Goal: Task Accomplishment & Management: Complete application form

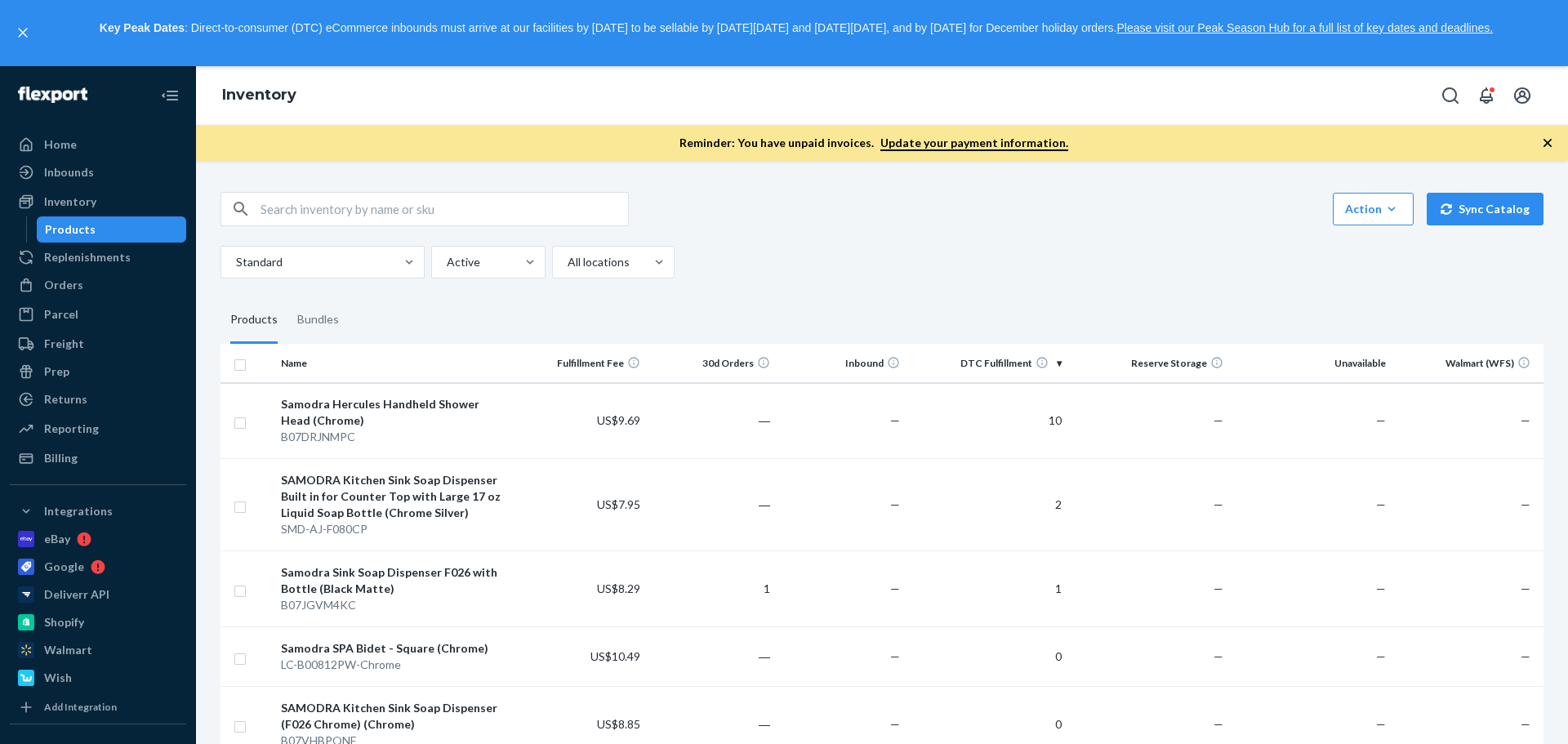
click at [1226, 258] on div "Standard Active All locations" at bounding box center [875, 262] width 1310 height 33
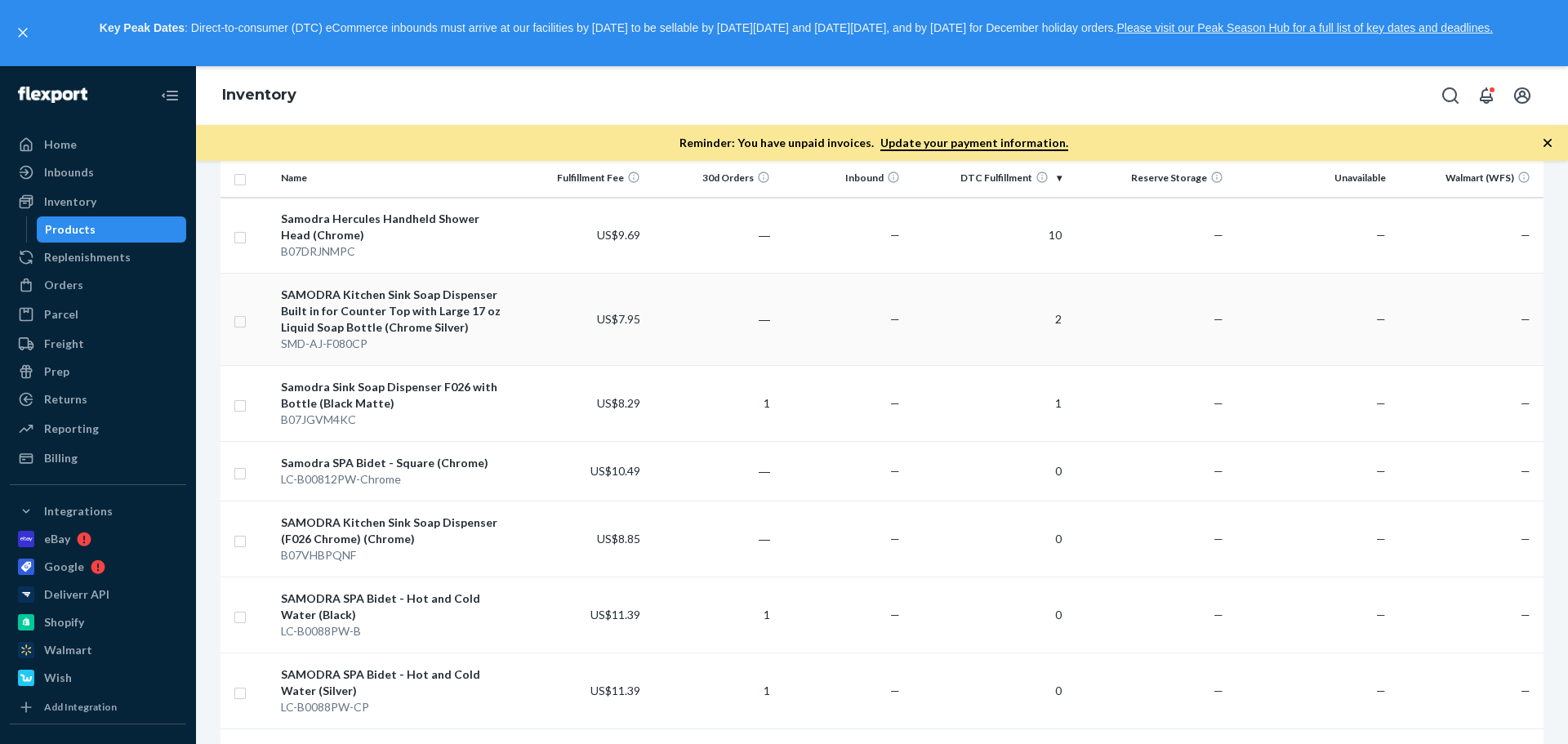
scroll to position [163, 0]
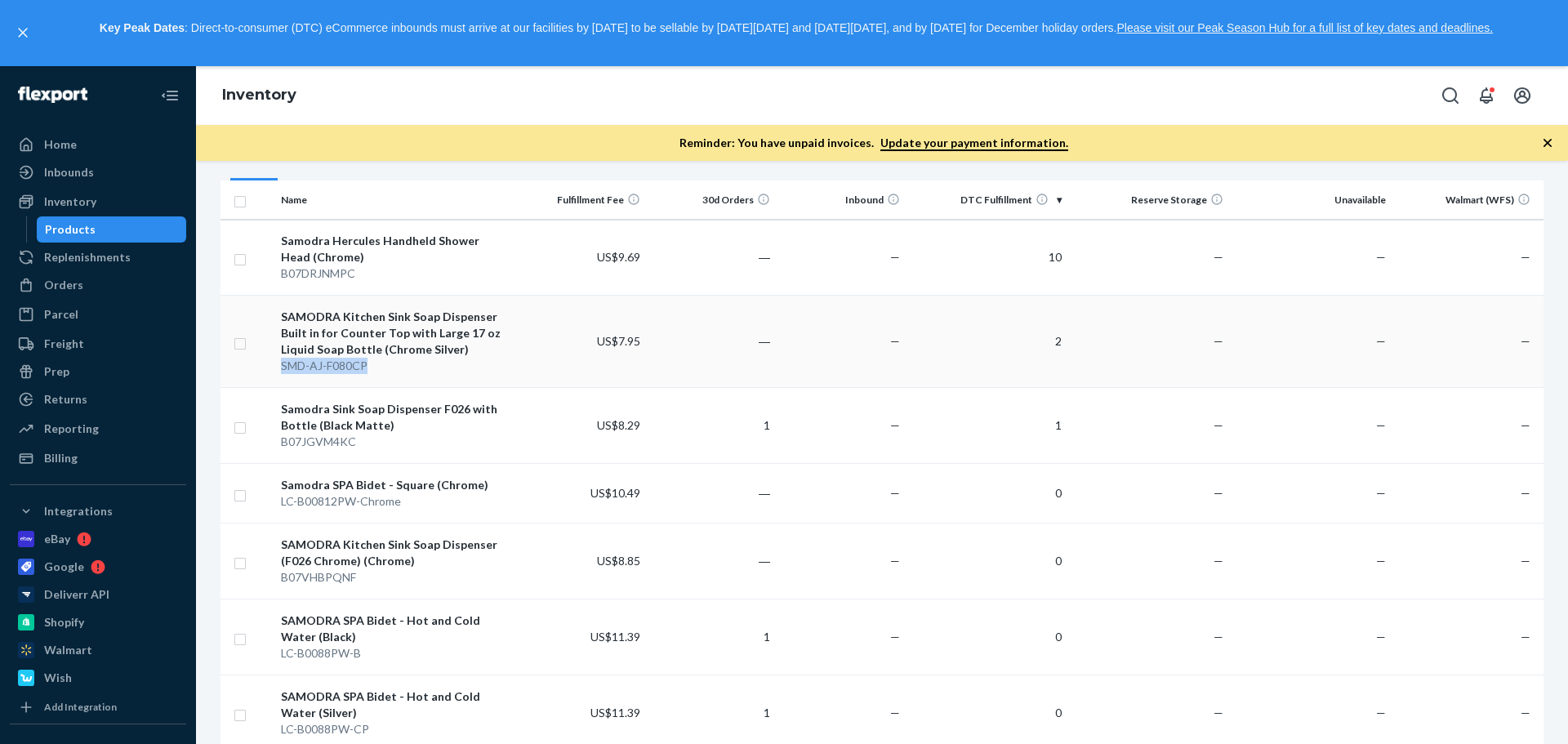
drag, startPoint x: 288, startPoint y: 367, endPoint x: 369, endPoint y: 369, distance: 81.0
click at [369, 369] on div "SMD-AJ-F080CP" at bounding box center [396, 365] width 231 height 16
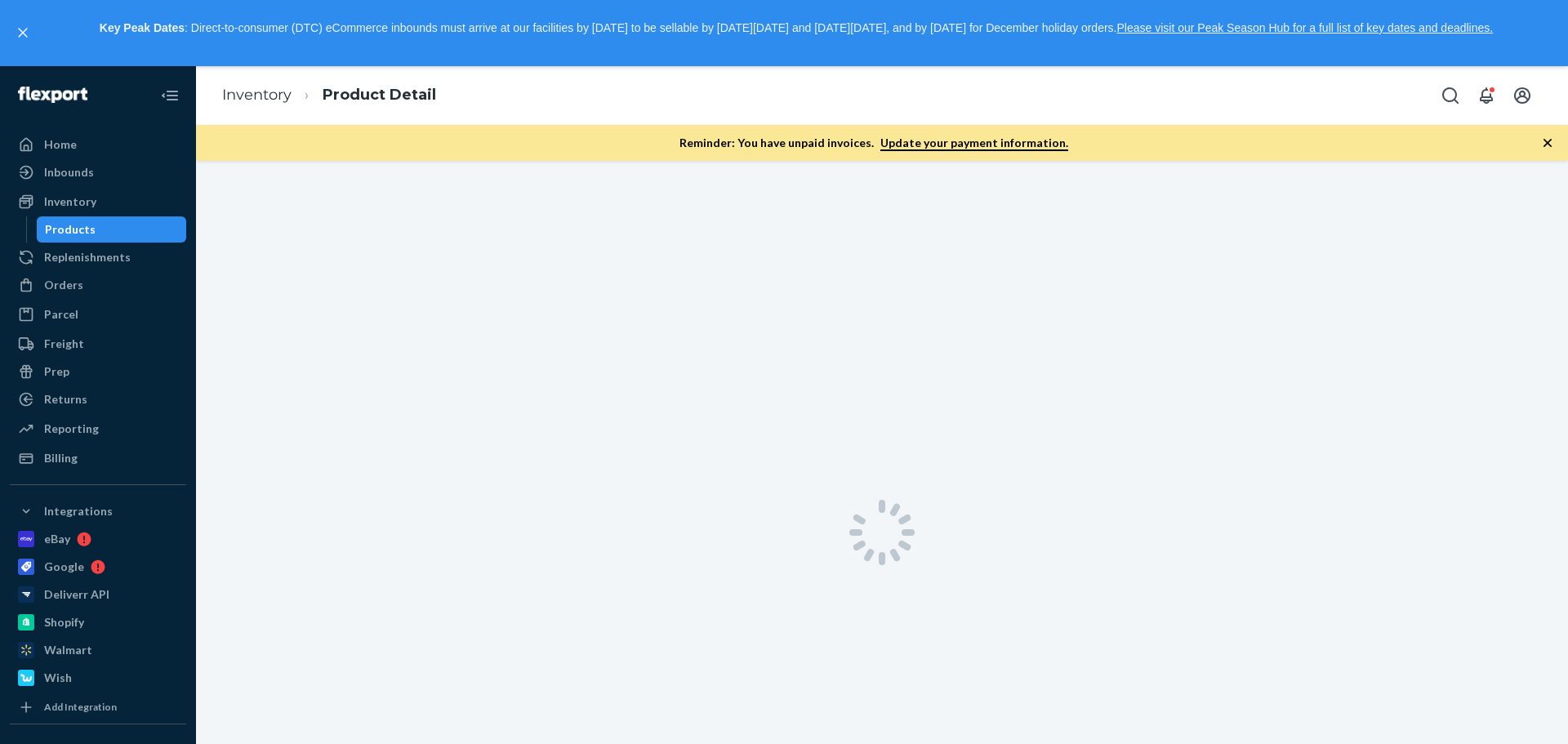
drag, startPoint x: 369, startPoint y: 369, endPoint x: 276, endPoint y: 408, distance: 100.8
click at [276, 408] on div at bounding box center [882, 532] width 1372 height 744
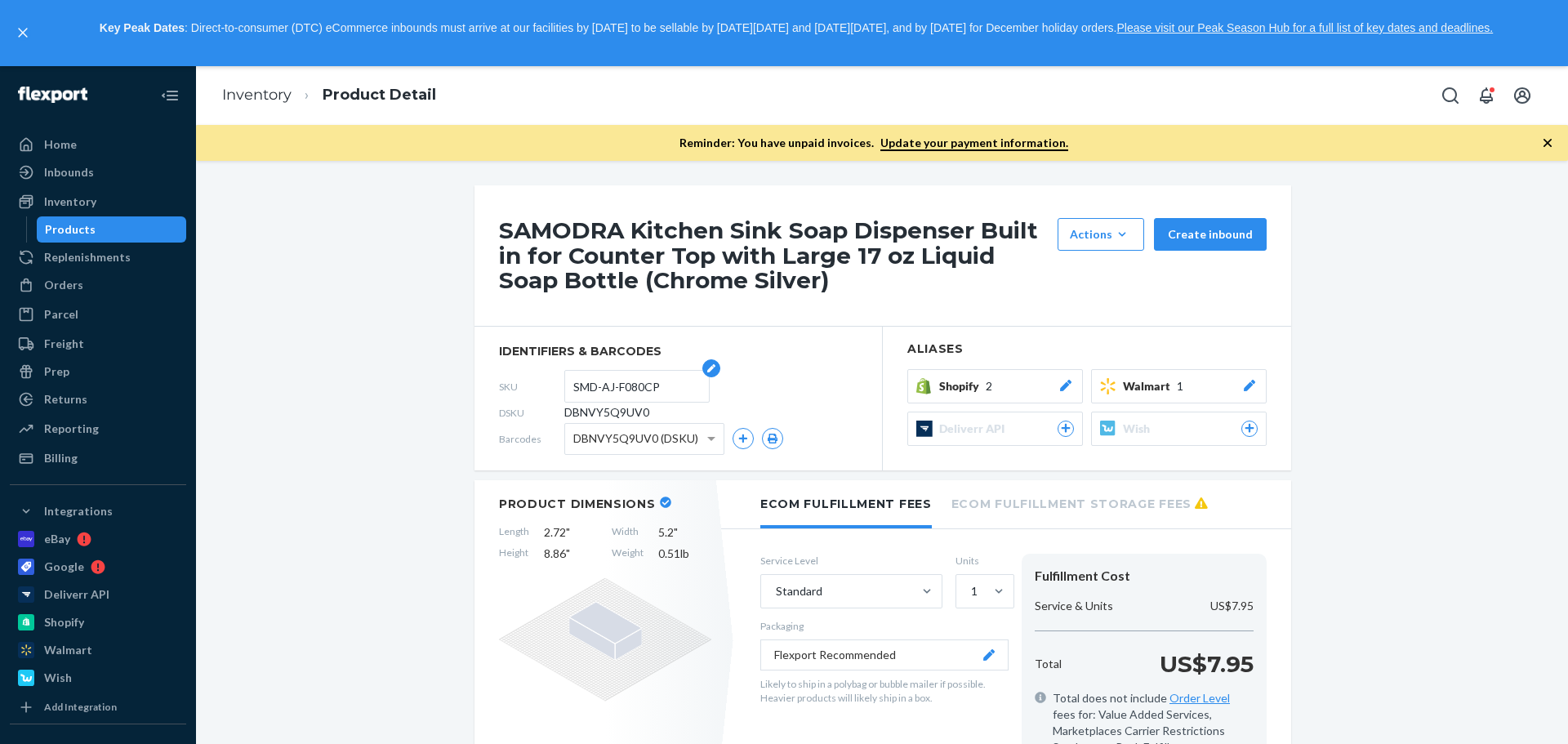
click at [640, 390] on input "SMD-AJ-F080CP" at bounding box center [637, 386] width 127 height 31
click at [645, 389] on input "SMD-AJ-F080CP" at bounding box center [637, 386] width 127 height 31
drag, startPoint x: 663, startPoint y: 383, endPoint x: 566, endPoint y: 389, distance: 97.2
click at [566, 389] on form "SMD-AJ-F080CP" at bounding box center [637, 387] width 146 height 33
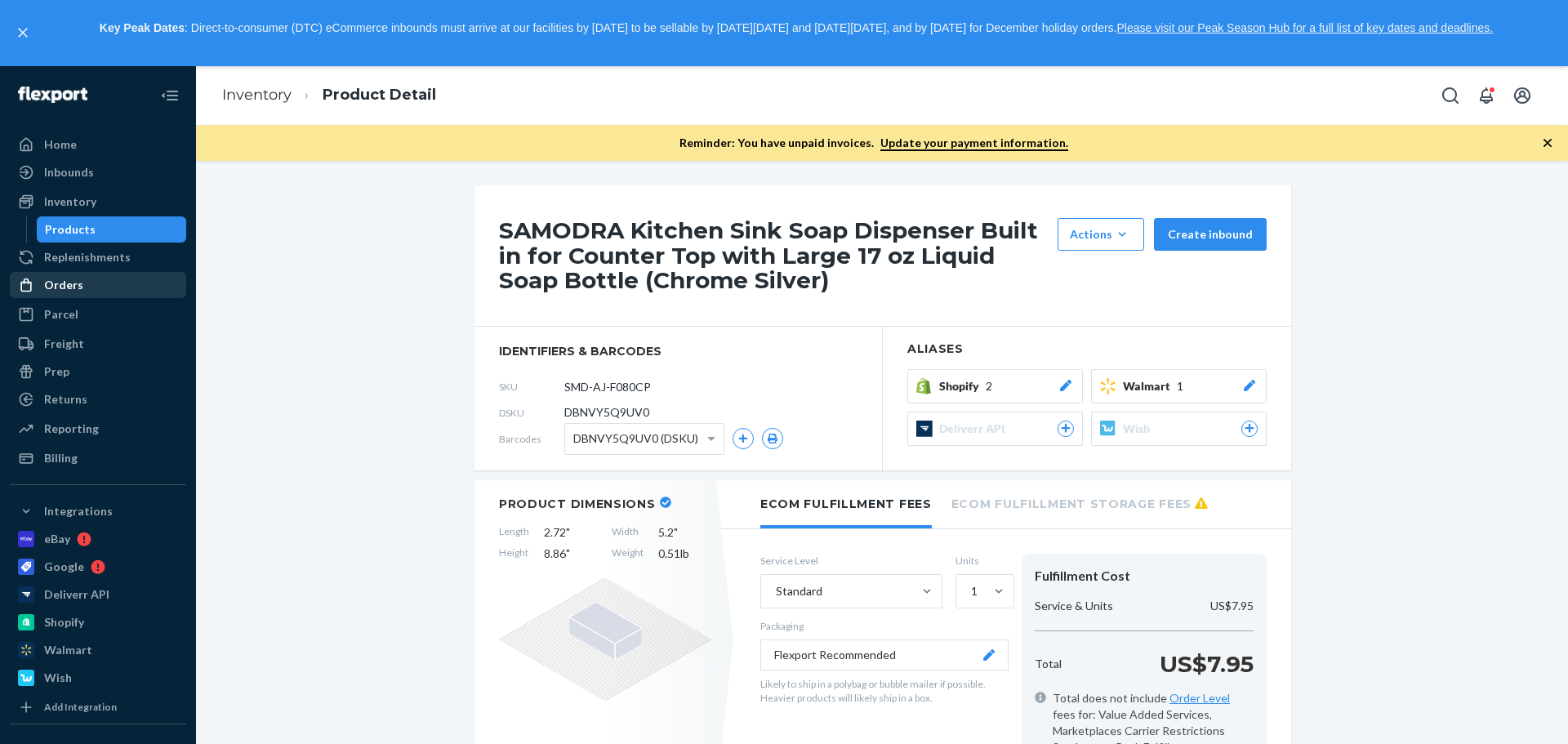
click at [68, 286] on div "Orders" at bounding box center [63, 284] width 39 height 16
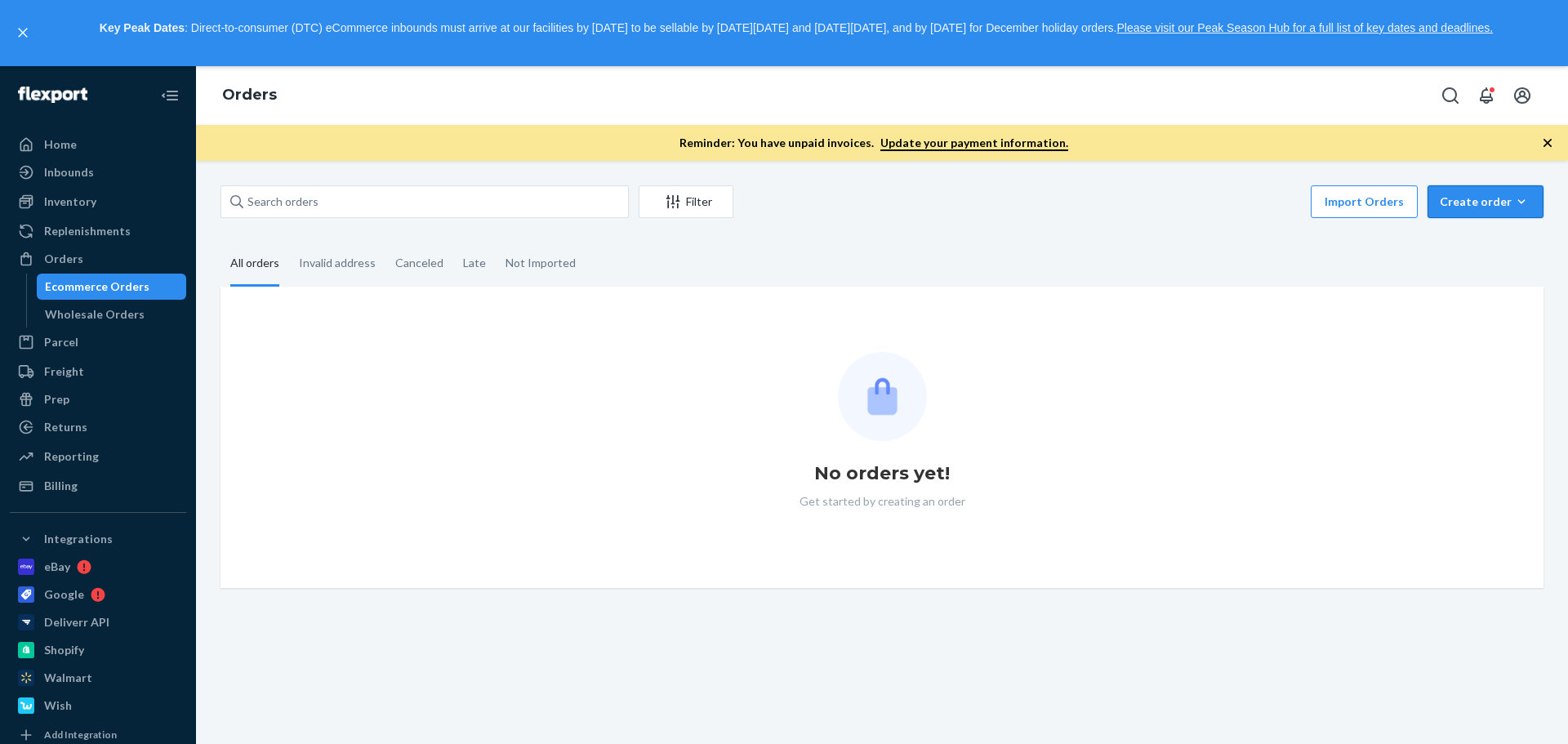
click at [1443, 203] on div "Create order" at bounding box center [1485, 201] width 91 height 16
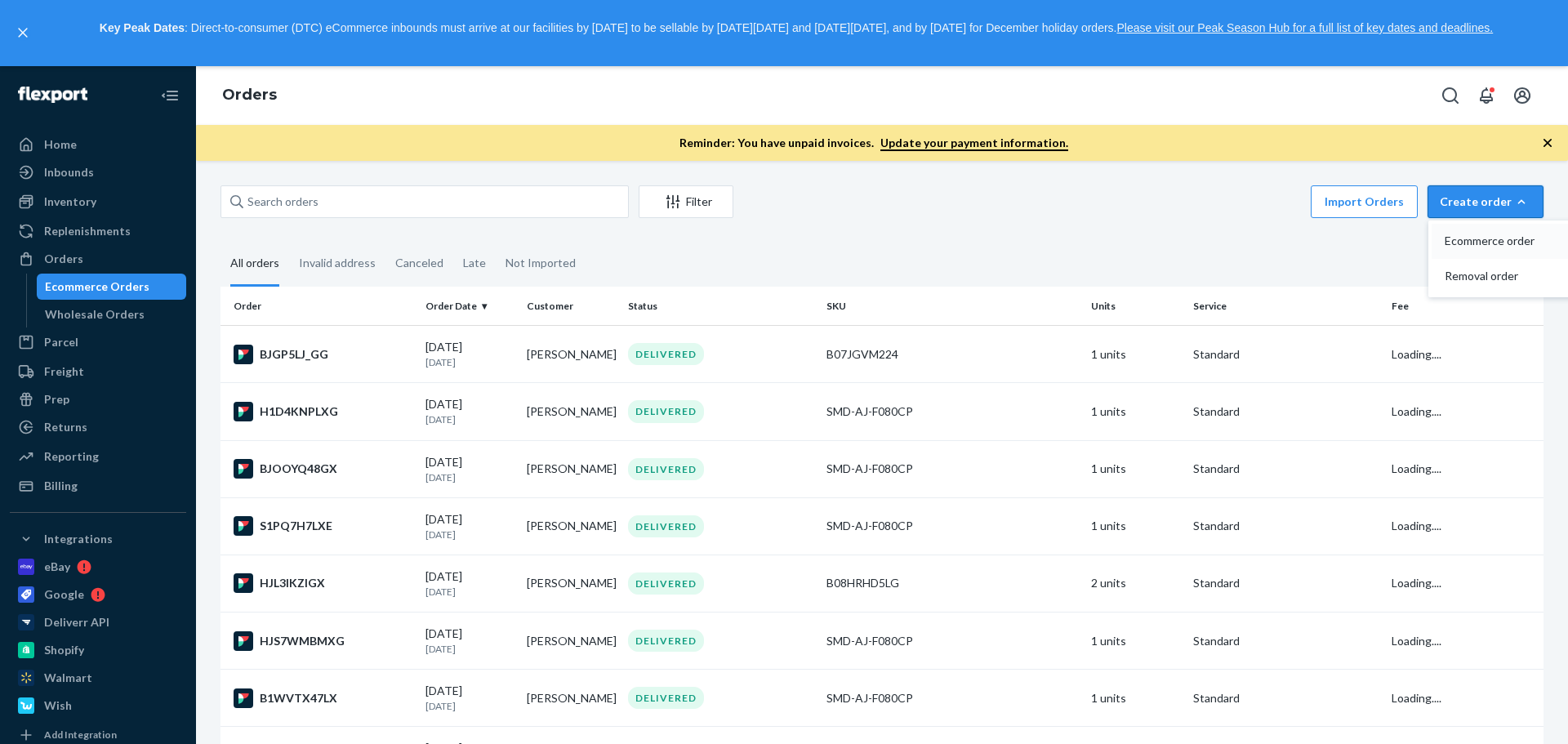
click at [1468, 240] on span "Ecommerce order" at bounding box center [1495, 240] width 101 height 11
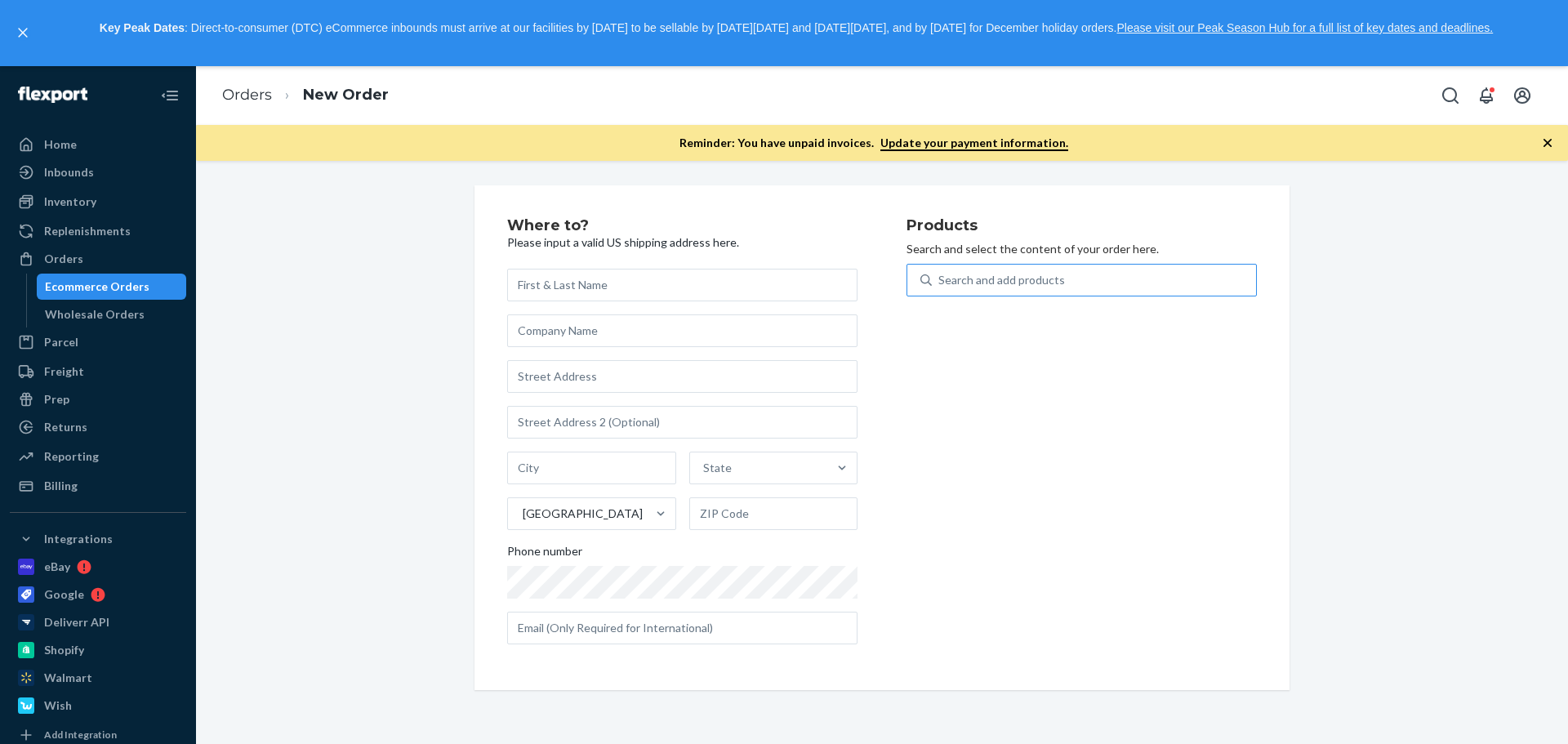
click at [988, 286] on div "Search and add products" at bounding box center [1081, 290] width 350 height 52
click at [990, 281] on div "Search and add products" at bounding box center [1002, 280] width 127 height 16
click at [940, 281] on input "Search and add products" at bounding box center [939, 280] width 2 height 16
paste input "SMD-AJ-F080CP"
type input "SMD-AJ-F080CP"
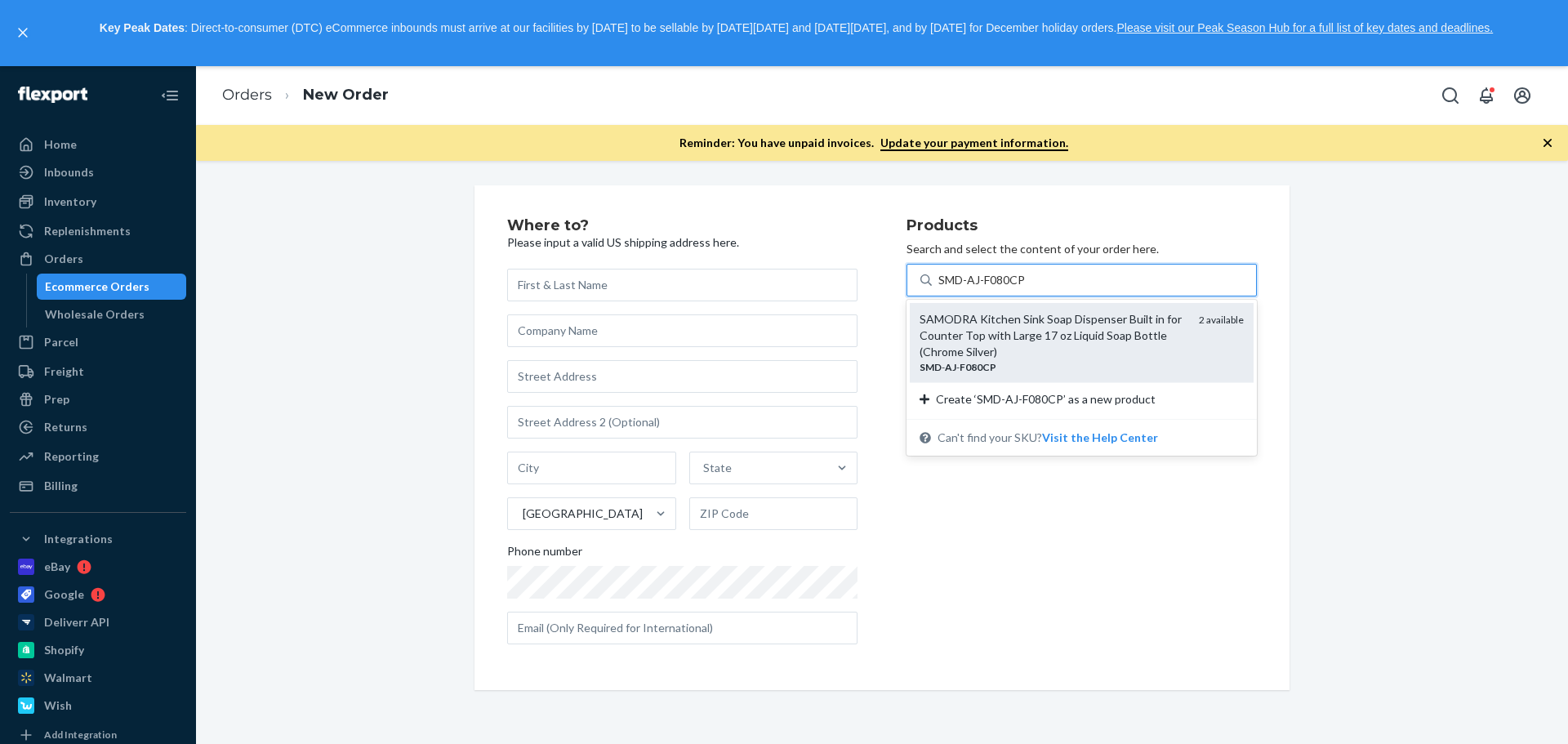
click at [991, 330] on div "SAMODRA Kitchen Sink Soap Dispenser Built in for Counter Top with Large 17 oz L…" at bounding box center [1052, 336] width 266 height 49
click at [991, 288] on input "SMD-AJ-F080CP" at bounding box center [983, 280] width 89 height 16
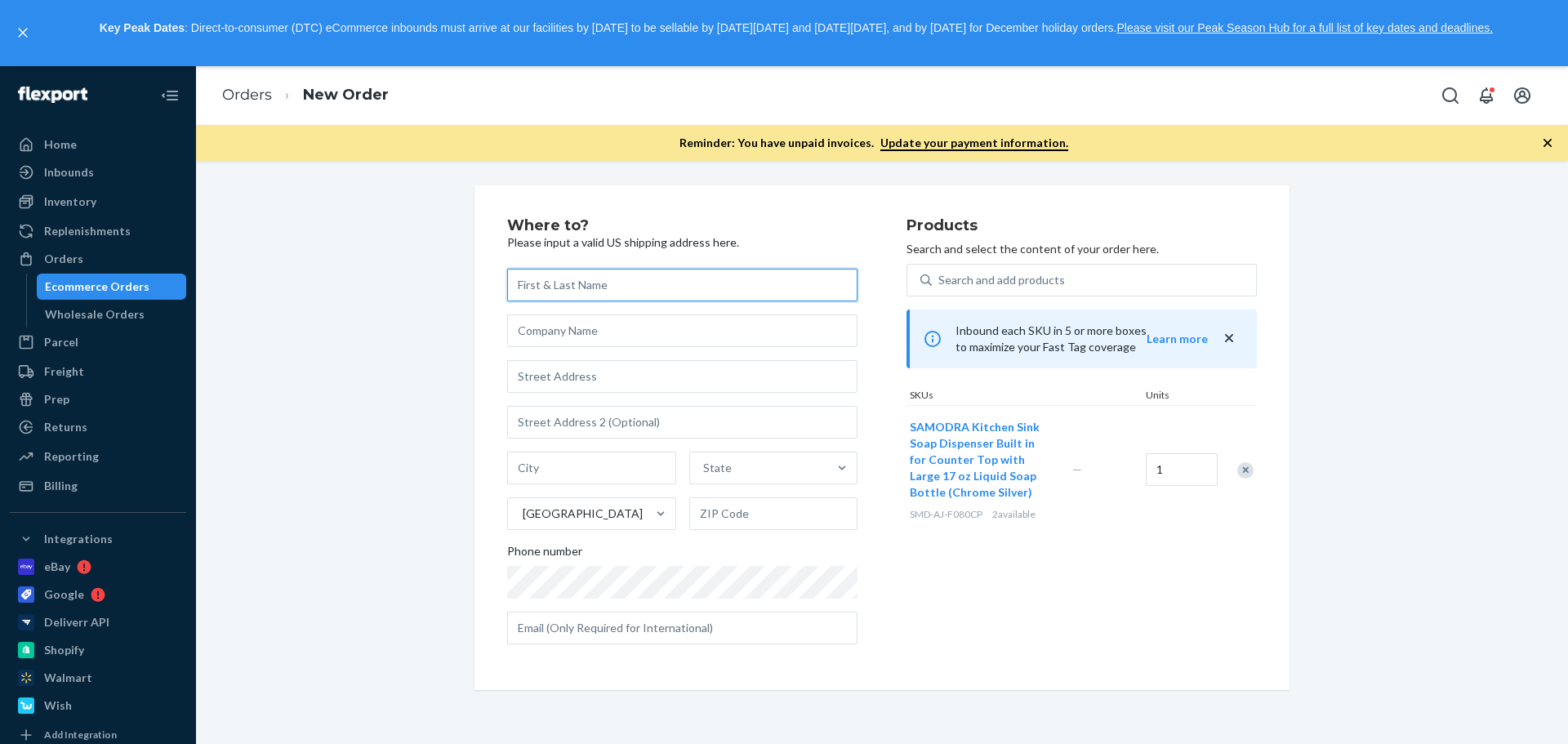
click at [655, 290] on input "text" at bounding box center [683, 285] width 350 height 33
click at [318, 511] on div "Where to? Please input a valid US shipping address here. State United States Ph…" at bounding box center [882, 438] width 1348 height 505
click at [637, 279] on input "text" at bounding box center [683, 285] width 350 height 33
paste input "[PERSON_NAME]"
type input "[PERSON_NAME]"
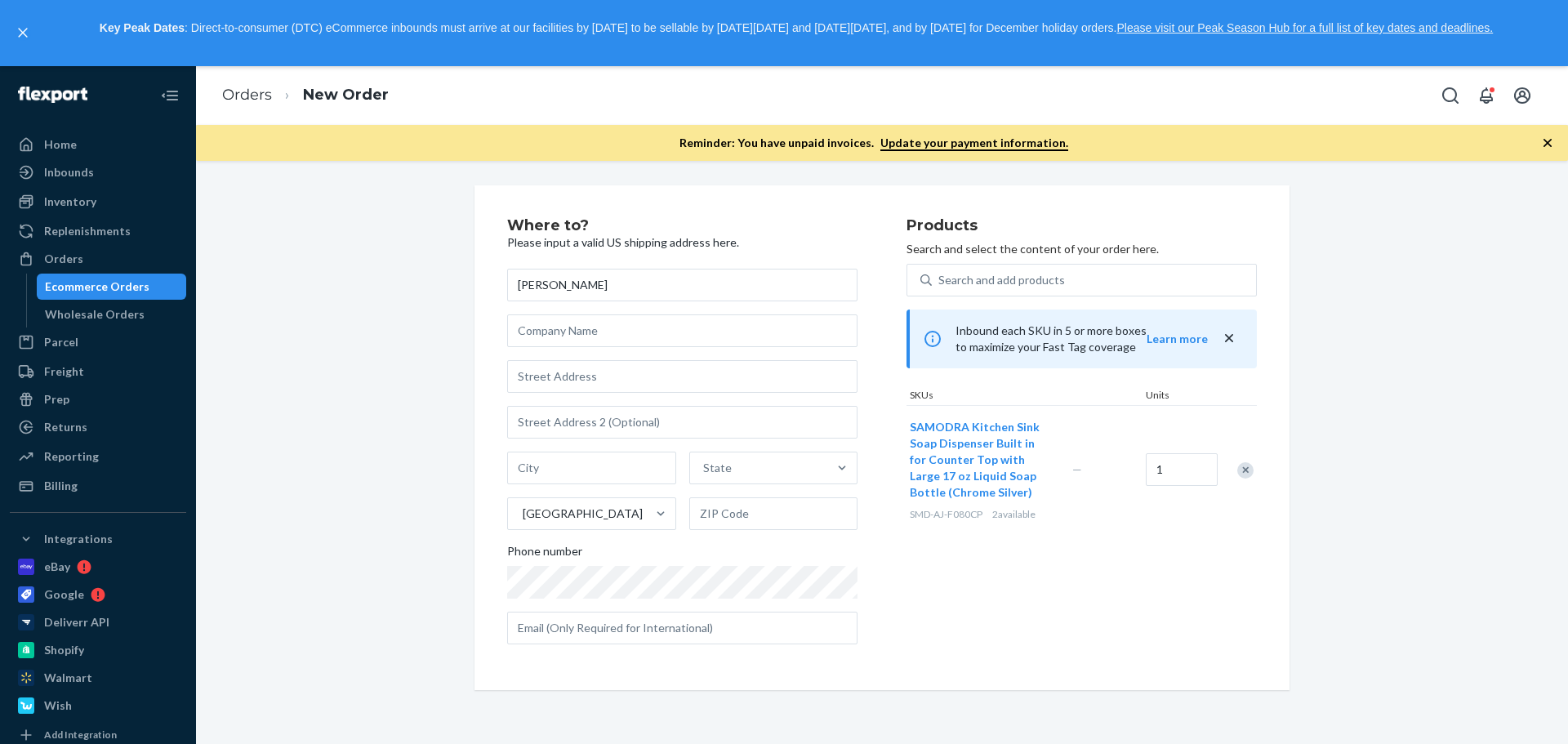
drag, startPoint x: 284, startPoint y: 483, endPoint x: 379, endPoint y: 470, distance: 95.9
click at [291, 485] on div "Where to? Please input a valid US shipping address here. [PERSON_NAME] State [G…" at bounding box center [882, 438] width 1348 height 505
click at [573, 467] on input "text" at bounding box center [591, 468] width 169 height 33
paste input "[US_STATE]"
type input "[US_STATE]"
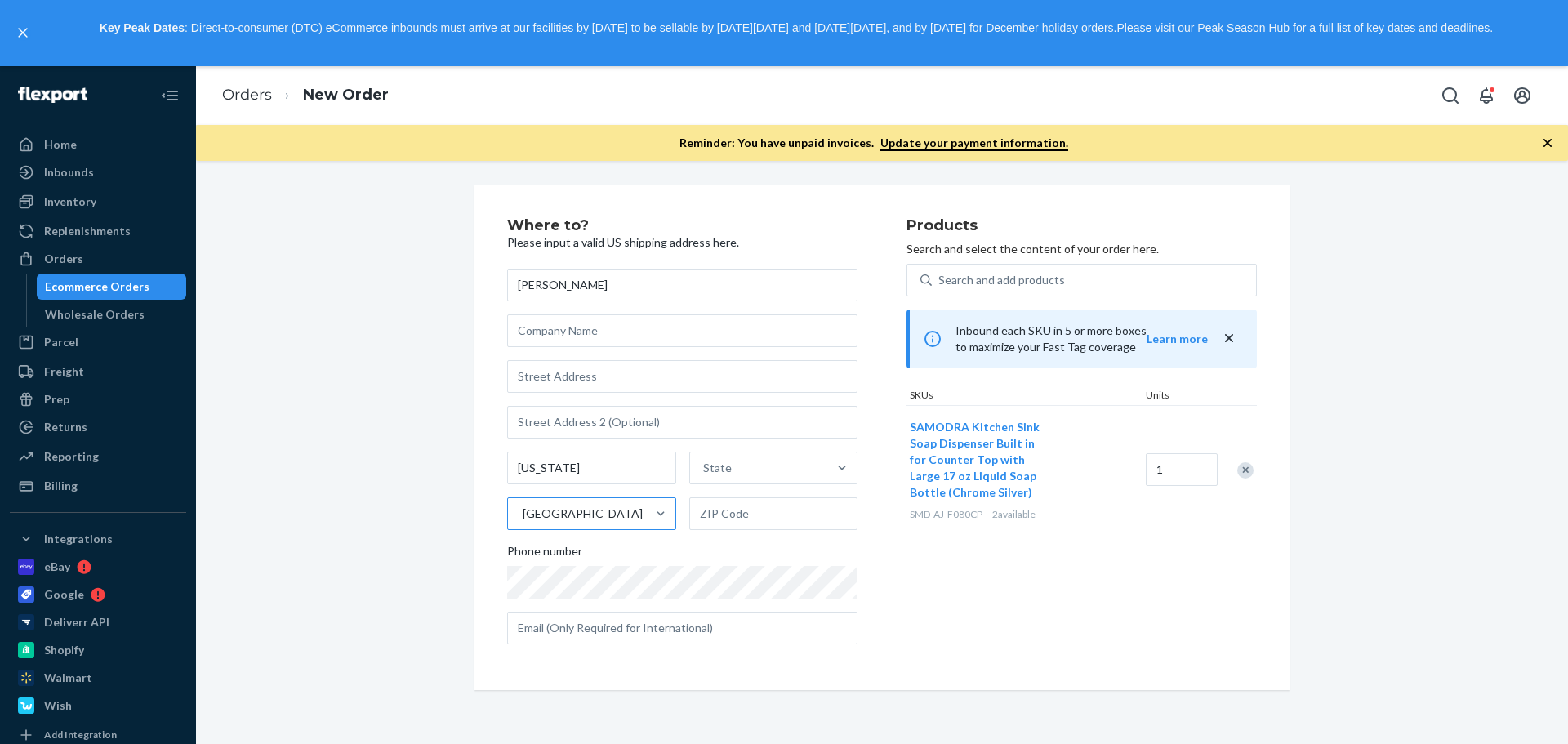
drag, startPoint x: 264, startPoint y: 574, endPoint x: 580, endPoint y: 499, distance: 324.8
click at [278, 574] on div "Where to? Please input a valid US shipping address here. [PERSON_NAME] [US_STAT…" at bounding box center [882, 438] width 1348 height 505
click at [652, 428] on input "text" at bounding box center [683, 422] width 350 height 33
paste input "Horseheads"
type input "Horseheads"
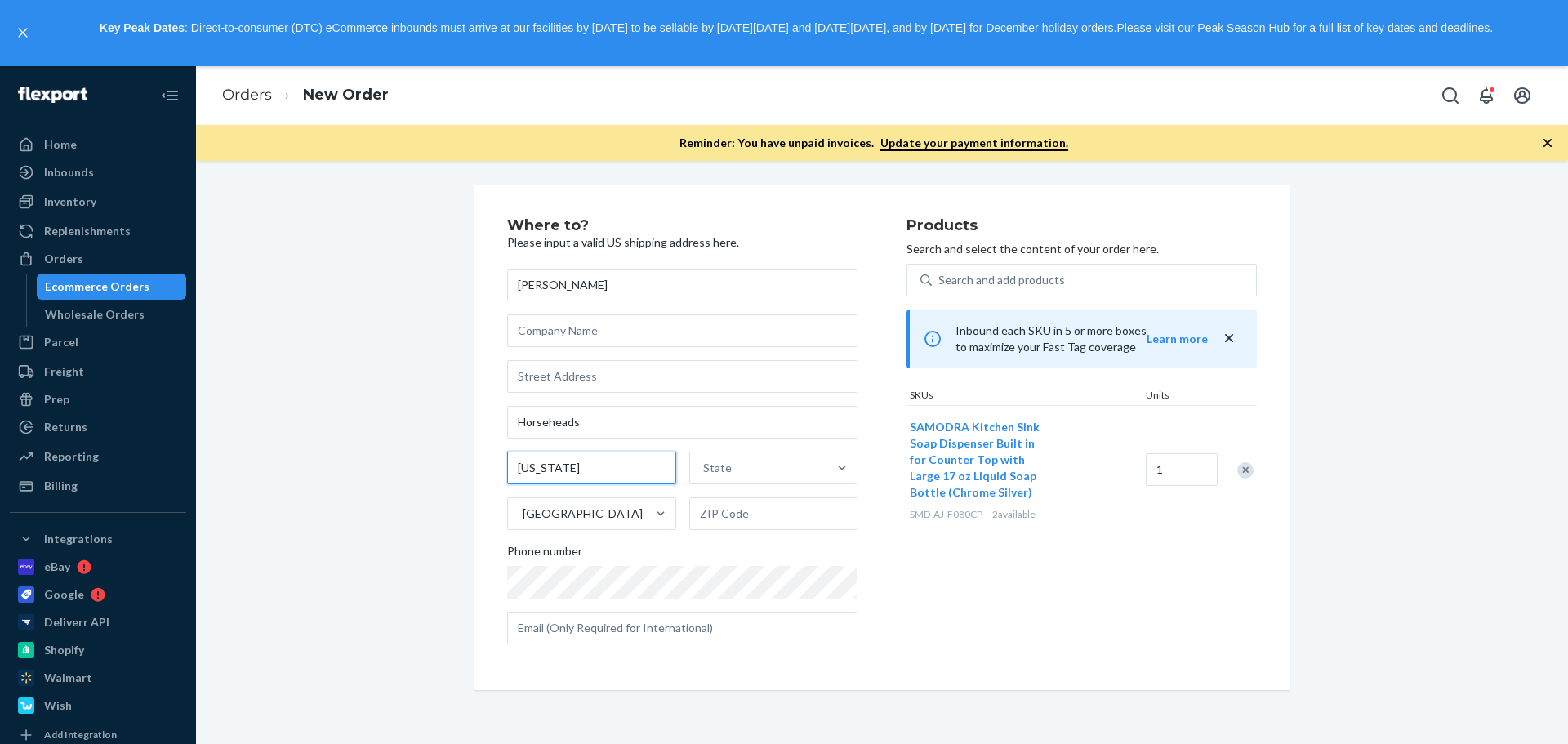
click at [568, 465] on input "[US_STATE]" at bounding box center [591, 468] width 169 height 33
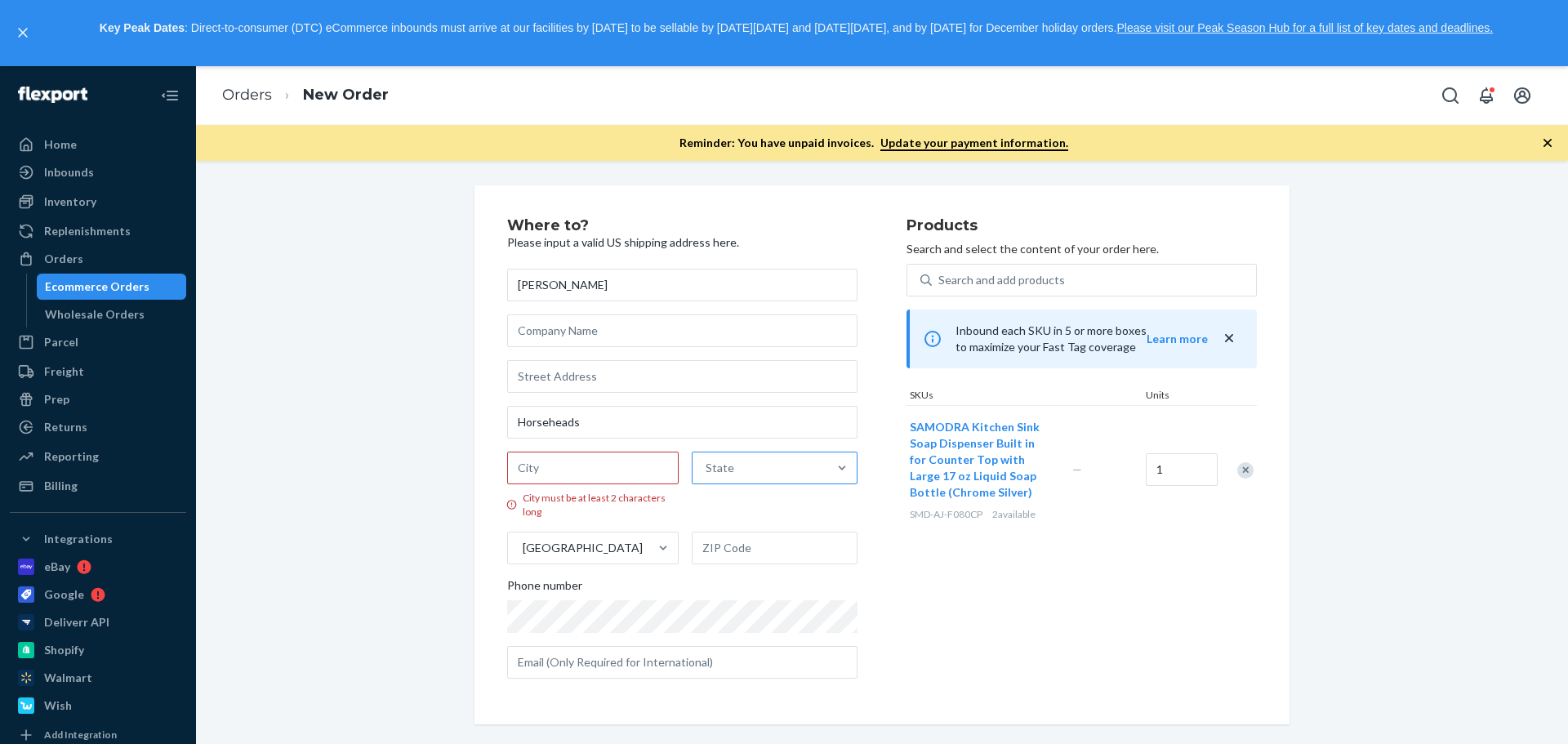
click at [737, 470] on div "State" at bounding box center [760, 468] width 135 height 33
click at [707, 470] on input "State" at bounding box center [707, 467] width 2 height 16
paste input "[US_STATE]"
type input "[US_STATE]"
click at [747, 521] on div "[US_STATE]" at bounding box center [772, 507] width 165 height 33
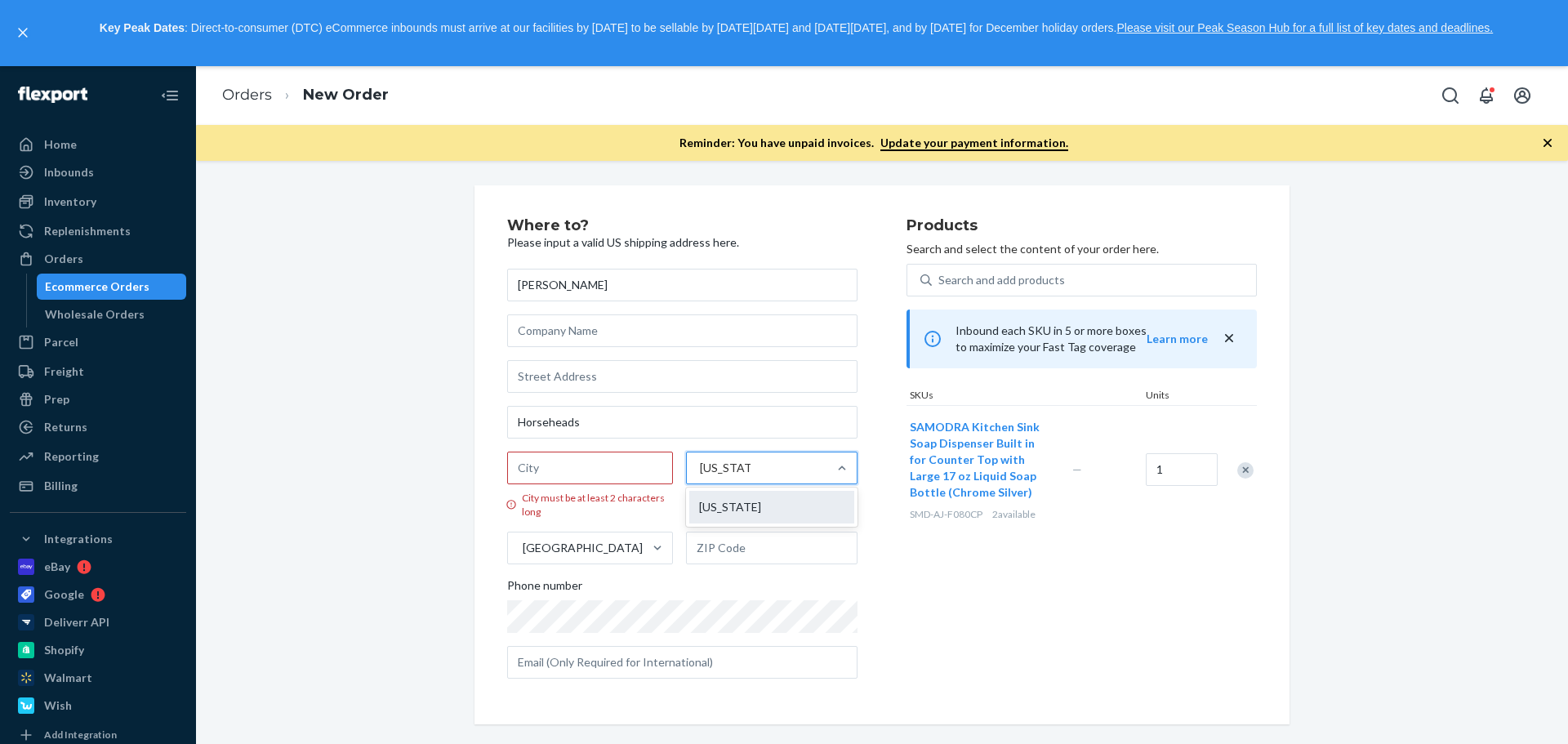
click at [747, 476] on input "[US_STATE]" at bounding box center [725, 467] width 50 height 16
click at [618, 433] on input "Horseheads" at bounding box center [683, 422] width 350 height 33
click at [585, 469] on input "City must be at least 2 characters long" at bounding box center [593, 468] width 172 height 33
paste input "Horseheads"
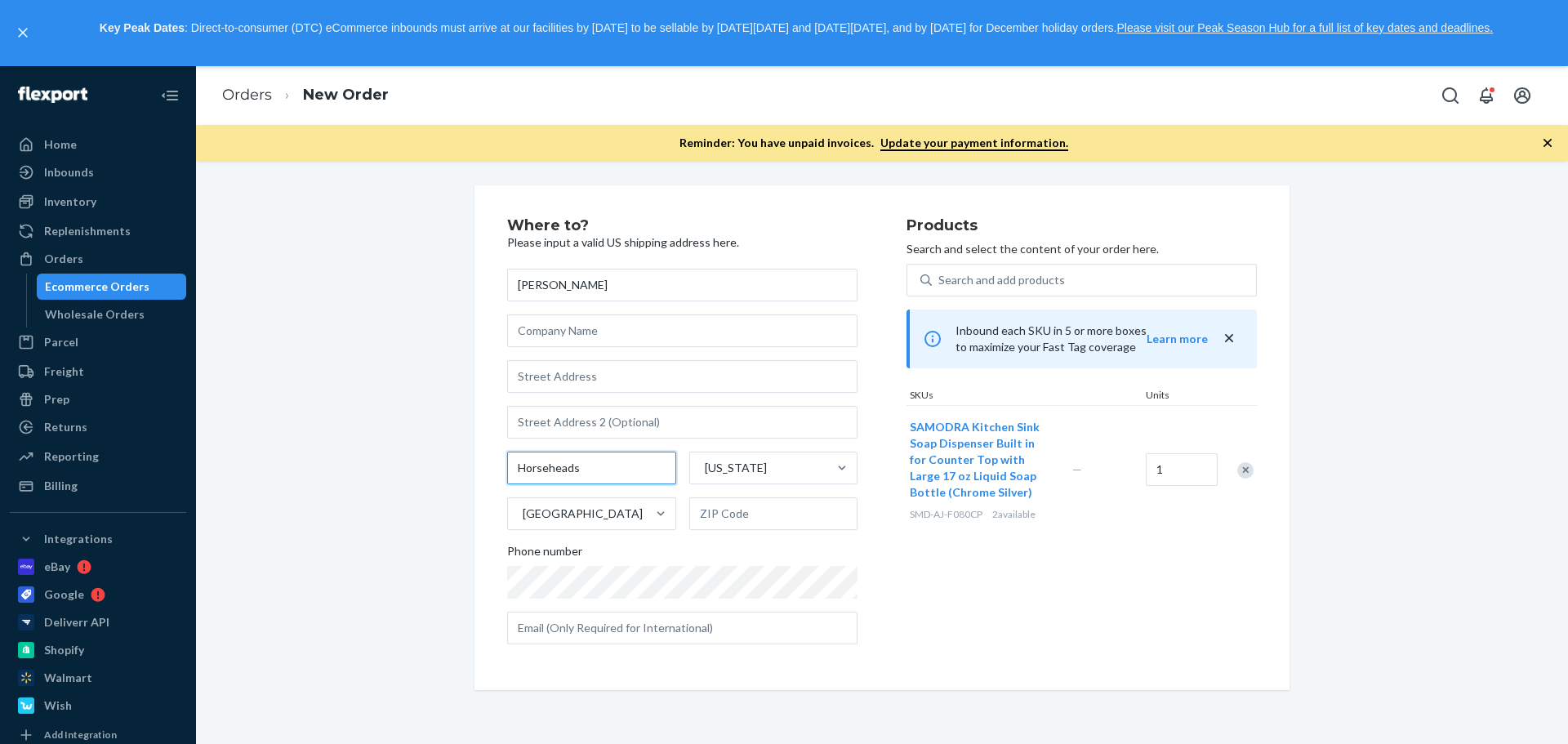
type input "Horseheads"
drag, startPoint x: 294, startPoint y: 517, endPoint x: 372, endPoint y: 491, distance: 82.2
click at [302, 516] on div "Where to? Please input a valid US shipping address here. [PERSON_NAME] Horsehea…" at bounding box center [882, 438] width 1348 height 505
click at [608, 341] on input "text" at bounding box center [683, 331] width 350 height 33
click at [555, 377] on input "text" at bounding box center [683, 376] width 350 height 33
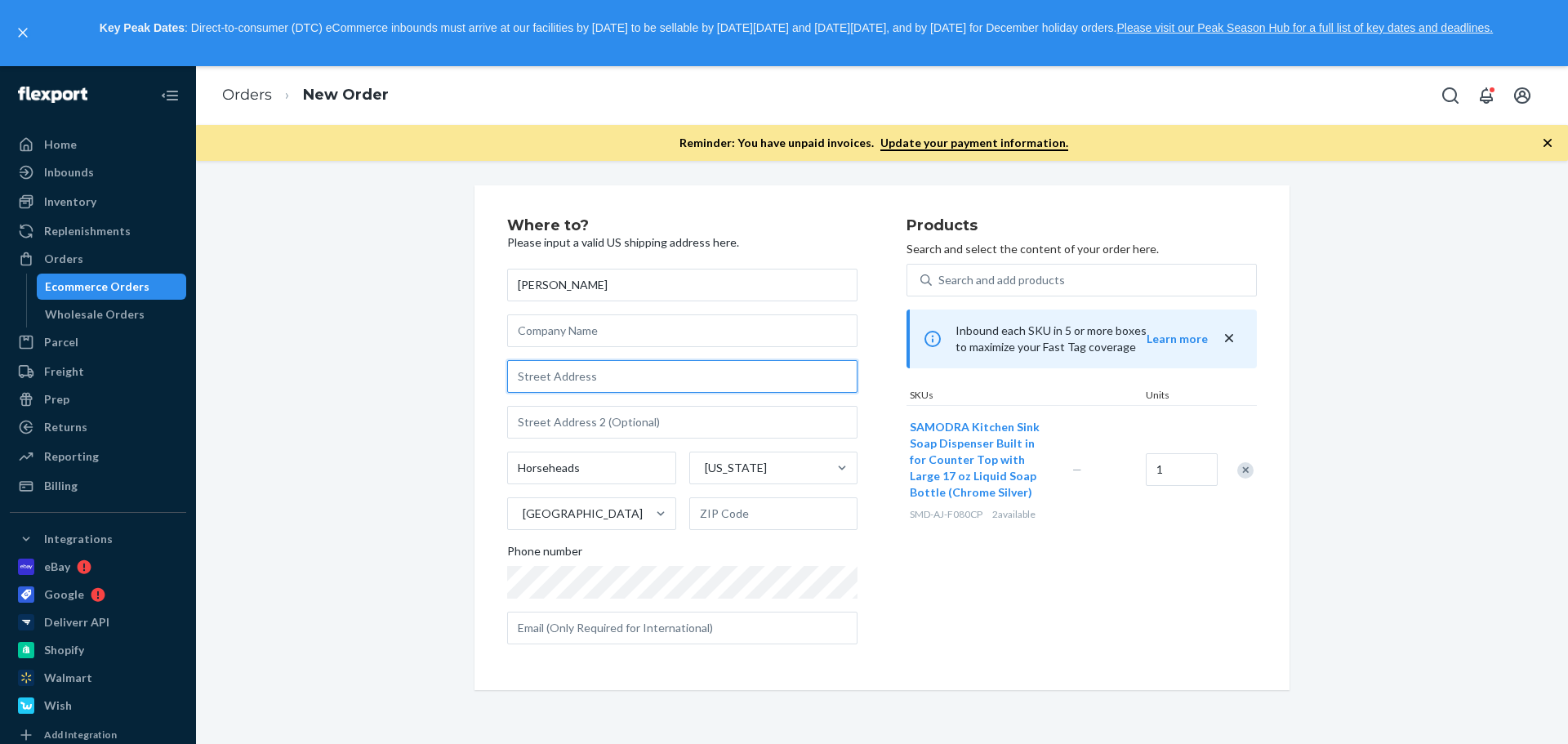
paste input "[STREET_ADDRESS]"
type input "[STREET_ADDRESS]"
drag, startPoint x: 270, startPoint y: 538, endPoint x: 477, endPoint y: 453, distance: 223.8
click at [272, 539] on div "Where to? Please input a valid US shipping address here. [PERSON_NAME] [STREET_…" at bounding box center [882, 438] width 1348 height 505
click at [746, 503] on input "text" at bounding box center [774, 513] width 169 height 33
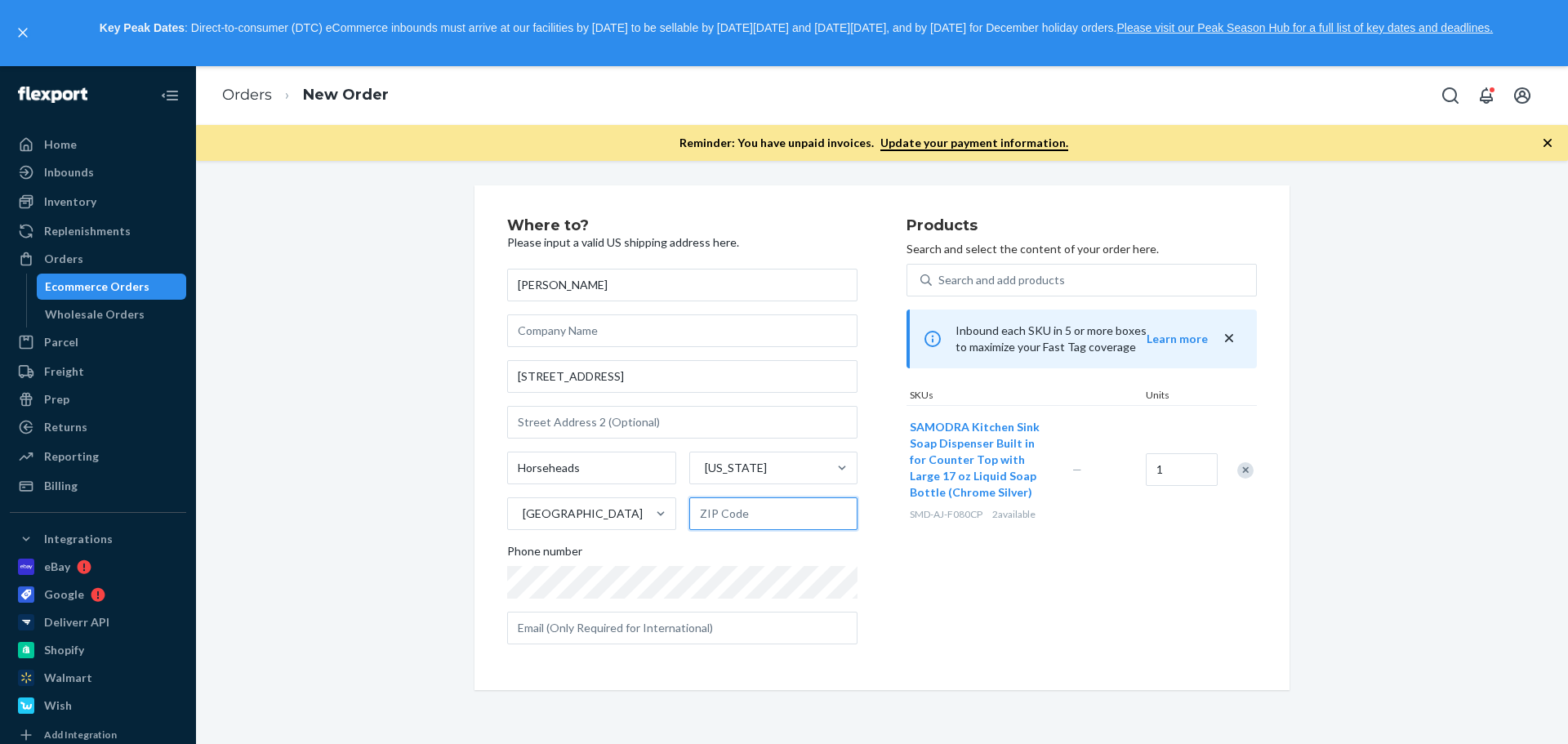
paste input "14845"
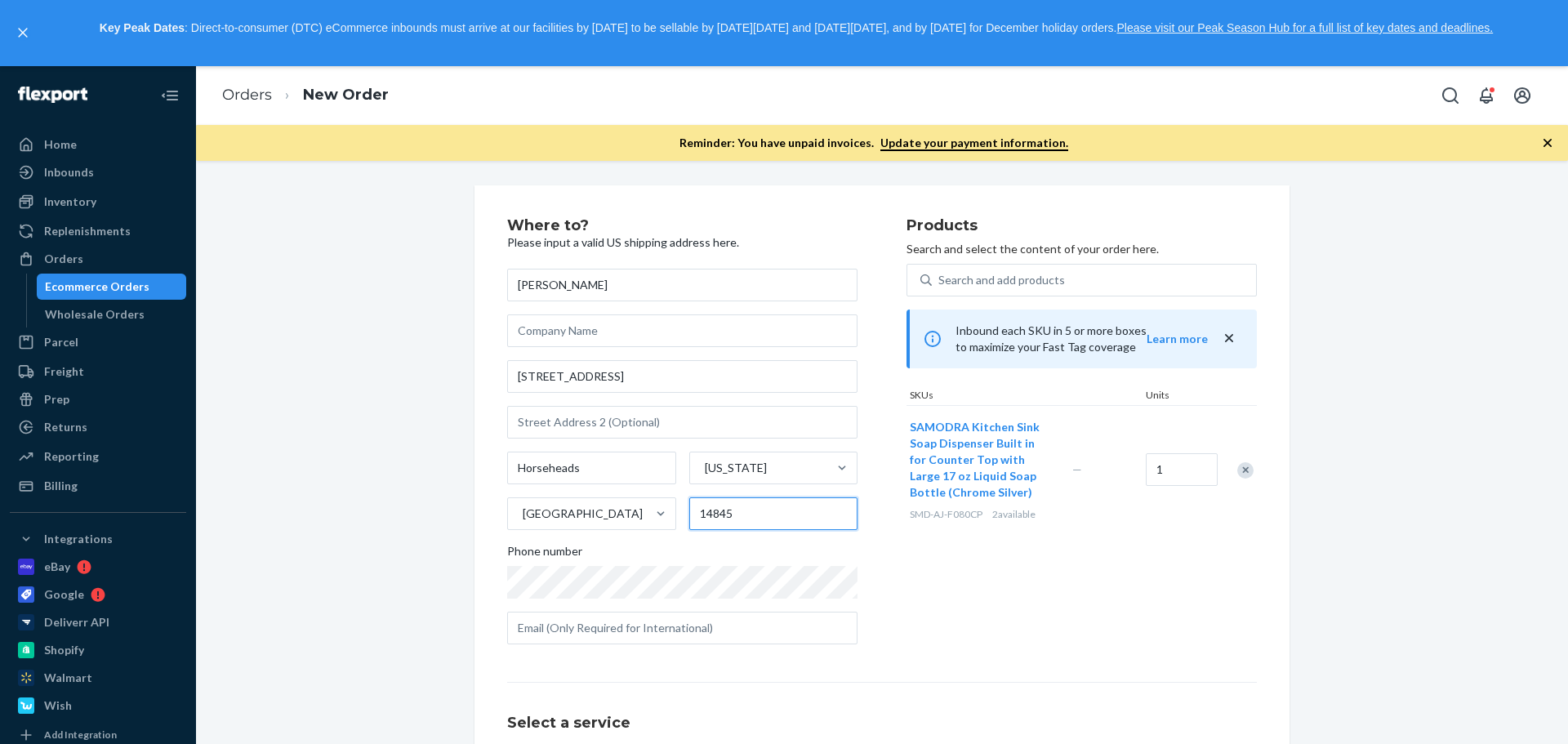
type input "14845"
drag, startPoint x: 252, startPoint y: 630, endPoint x: 548, endPoint y: 603, distance: 297.2
click at [253, 630] on div "Where to? Please input a valid US shipping address here. [PERSON_NAME] [STREET_…" at bounding box center [882, 557] width 1348 height 742
click at [254, 626] on div "Where to? Please input a valid US shipping address here. [PERSON_NAME] [STREET_…" at bounding box center [882, 557] width 1348 height 742
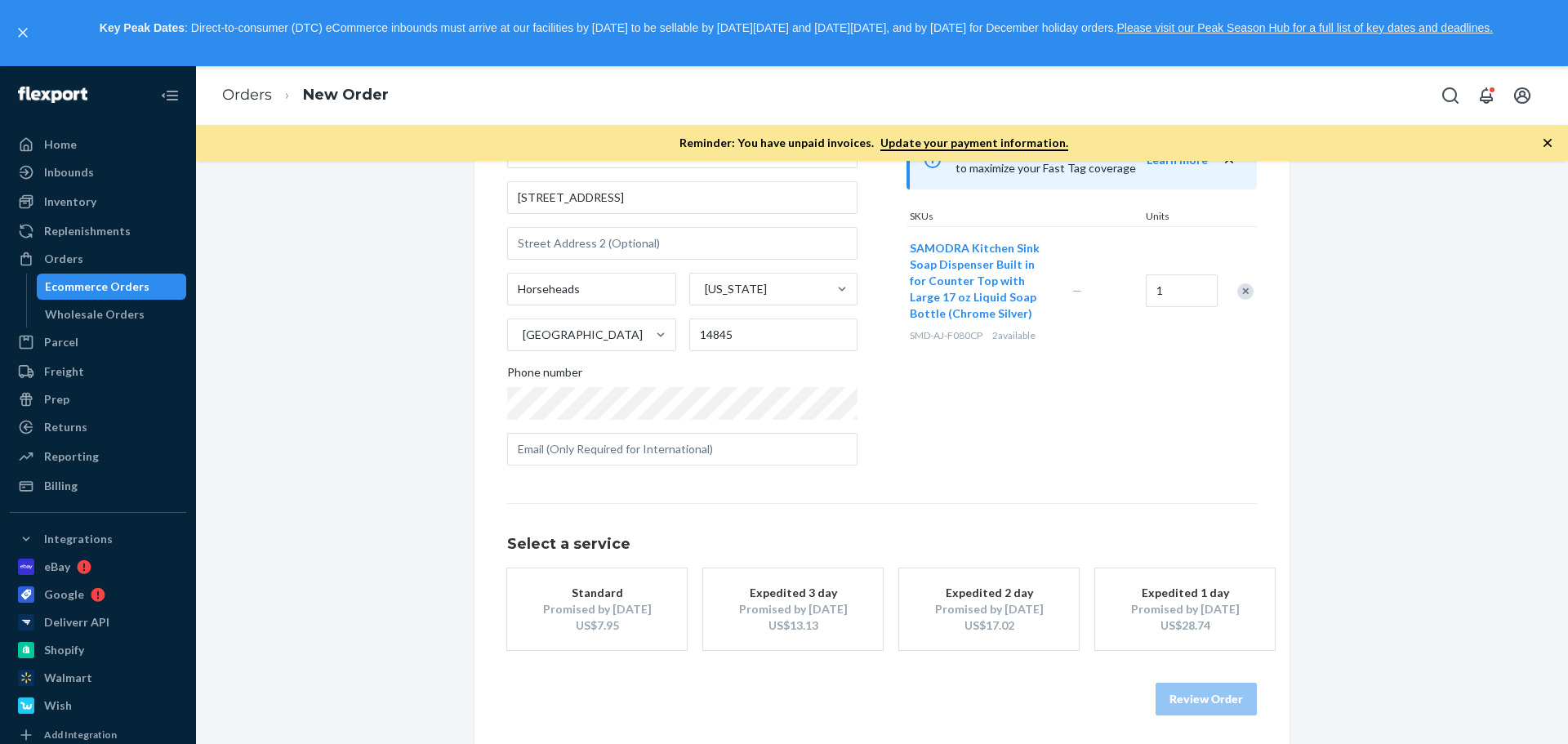
scroll to position [183, 0]
click at [593, 584] on div "Standard" at bounding box center [597, 588] width 131 height 16
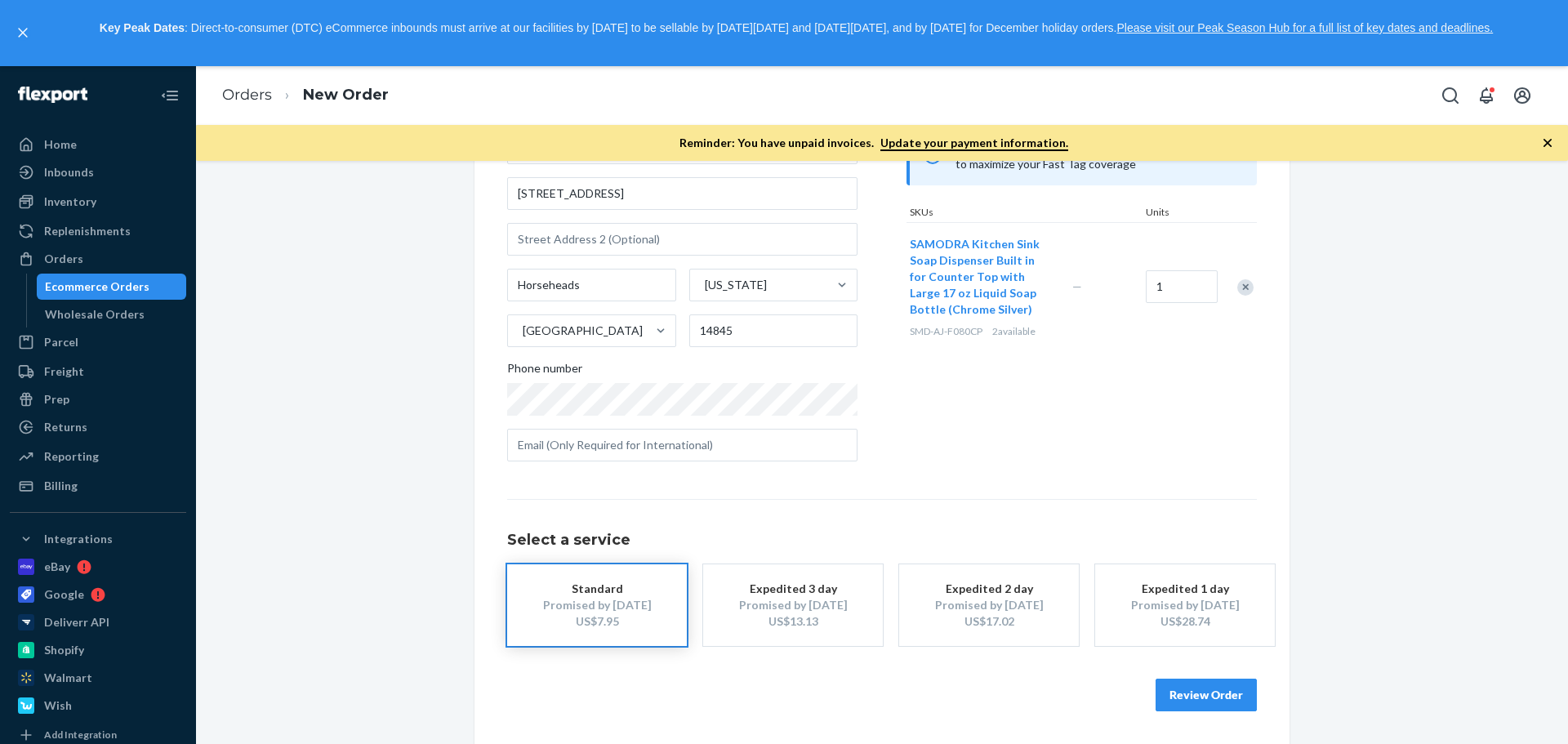
click at [1181, 700] on button "Review Order" at bounding box center [1205, 695] width 101 height 33
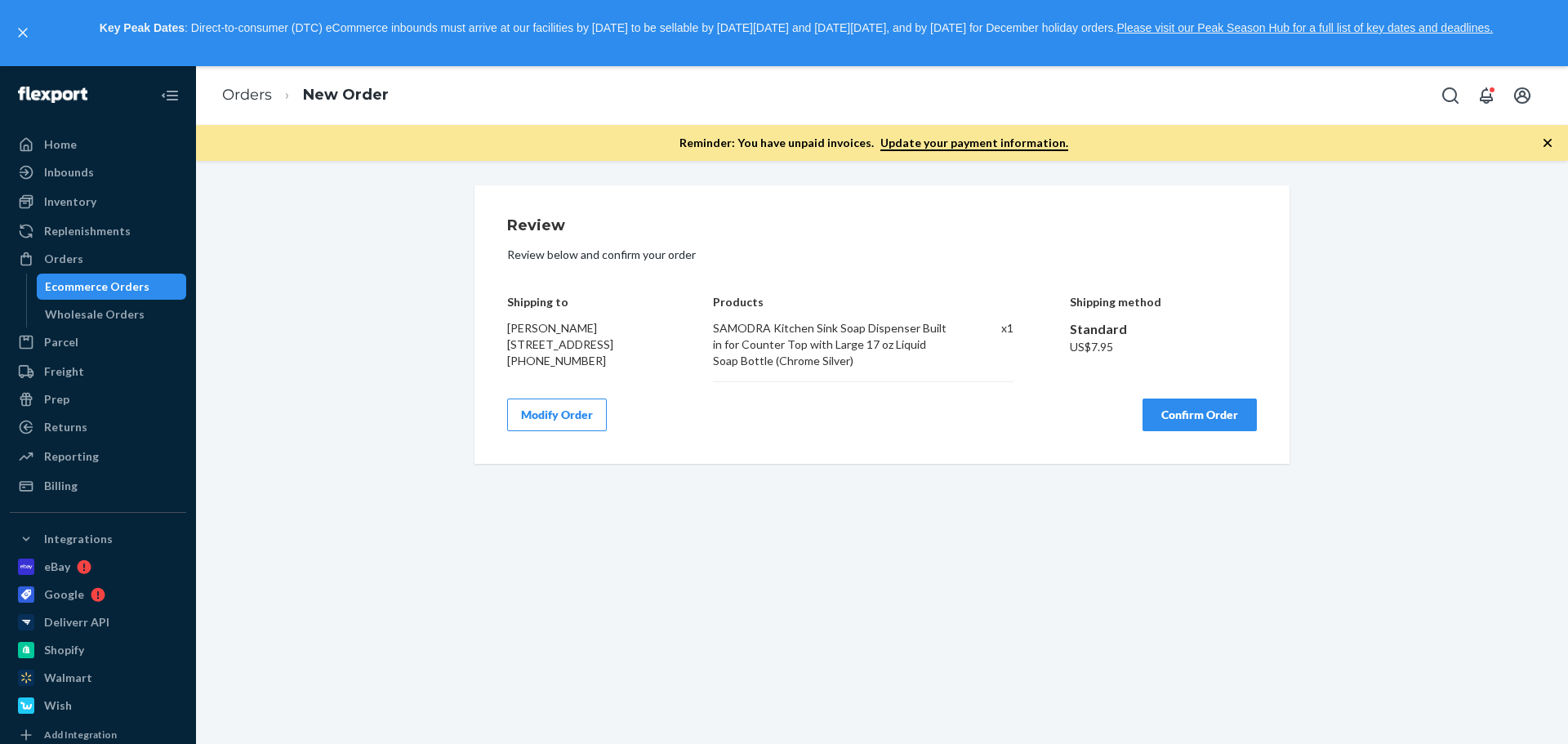
click at [1196, 427] on button "Confirm Order" at bounding box center [1199, 414] width 114 height 33
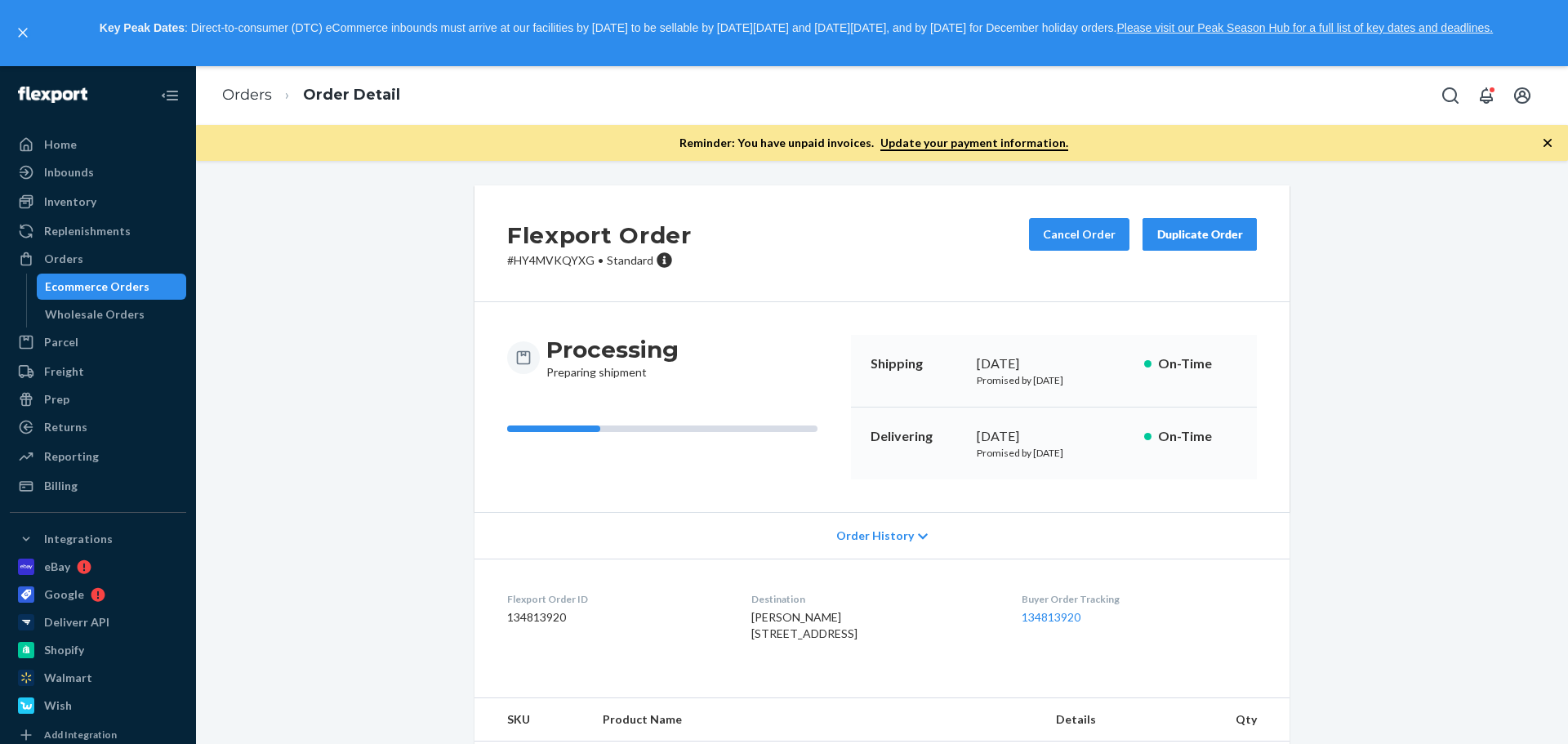
drag, startPoint x: 1329, startPoint y: 471, endPoint x: 1312, endPoint y: 477, distance: 18.0
click at [1327, 471] on div "Flexport Order # HY4MVKQYXG • Standard Cancel Order Duplicate Order Processing …" at bounding box center [882, 503] width 1348 height 635
